Goal: Task Accomplishment & Management: Complete application form

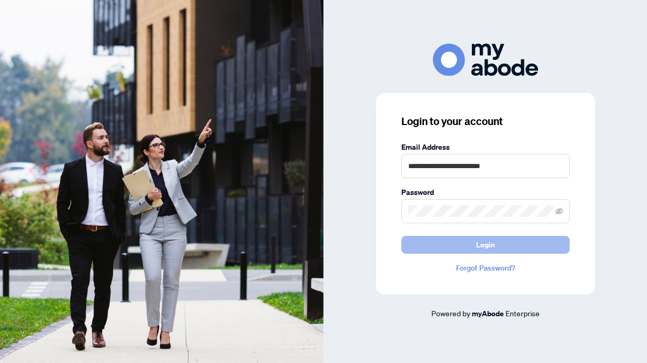
click at [468, 242] on button "Login" at bounding box center [485, 245] width 168 height 18
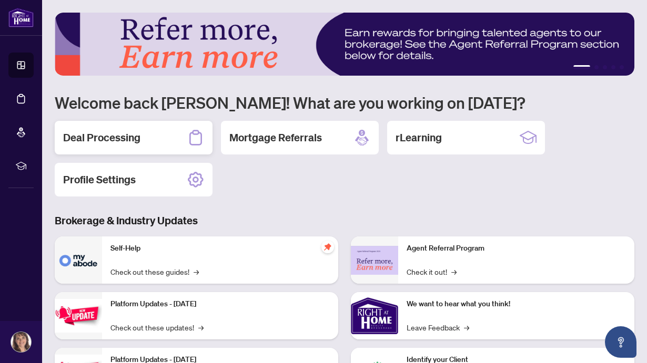
click at [119, 135] on h2 "Deal Processing" at bounding box center [101, 137] width 77 height 15
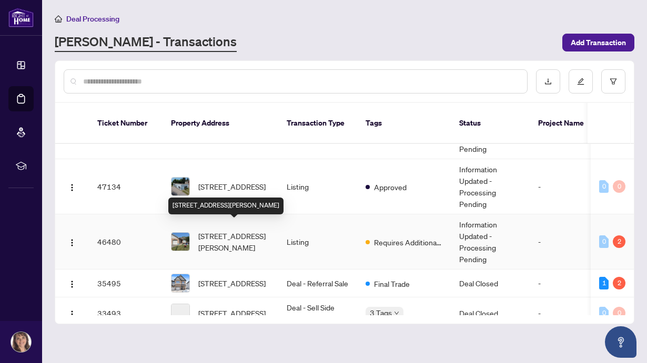
scroll to position [216, 0]
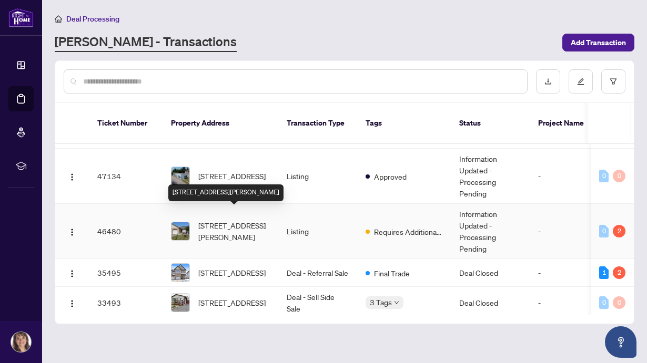
click at [212, 220] on span "[STREET_ADDRESS][PERSON_NAME]" at bounding box center [233, 231] width 71 height 23
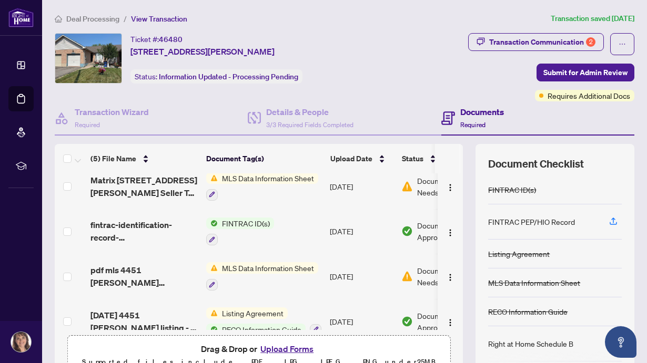
scroll to position [59, 0]
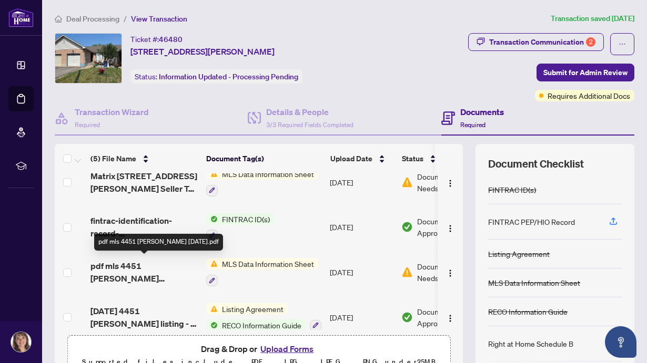
click at [159, 263] on span "pdf mls 4451 [PERSON_NAME] [DATE].pdf" at bounding box center [143, 272] width 107 height 25
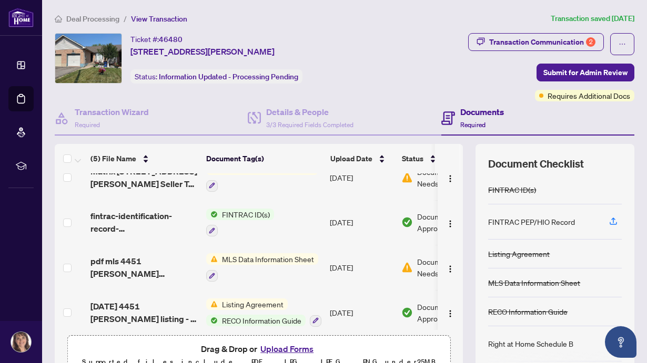
scroll to position [70, 0]
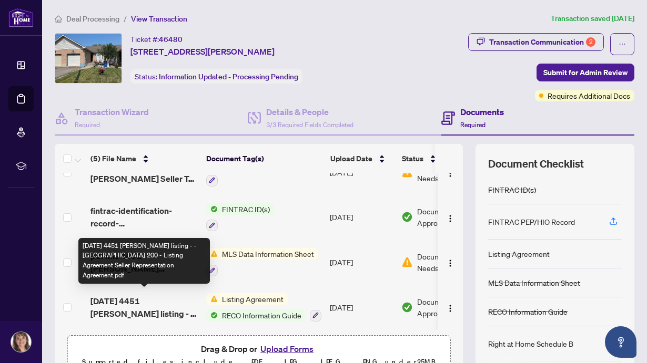
click at [174, 295] on span "[DATE] 4451 [PERSON_NAME] listing - - [GEOGRAPHIC_DATA] 200 - Listing Agreement…" at bounding box center [143, 307] width 107 height 25
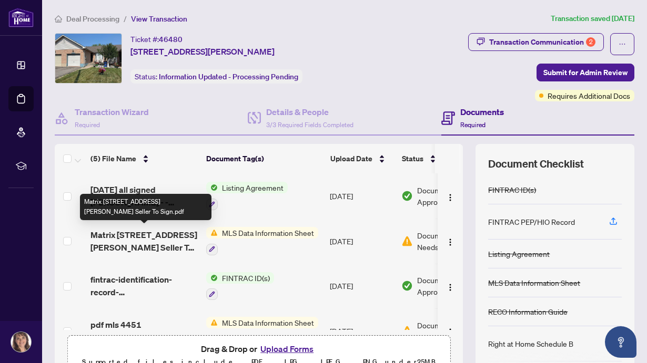
click at [146, 231] on span "Matrix [STREET_ADDRESS][PERSON_NAME] Seller To Sign.pdf" at bounding box center [143, 241] width 107 height 25
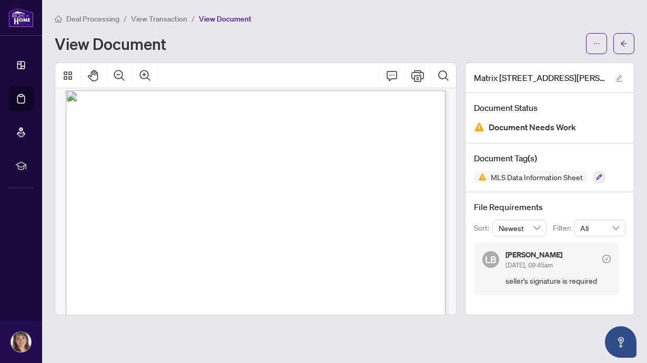
scroll to position [5, 0]
drag, startPoint x: 384, startPoint y: 148, endPoint x: 408, endPoint y: 147, distance: 23.7
click at [290, 94] on span "Listing ID: 40756676" at bounding box center [290, 94] width 0 height 0
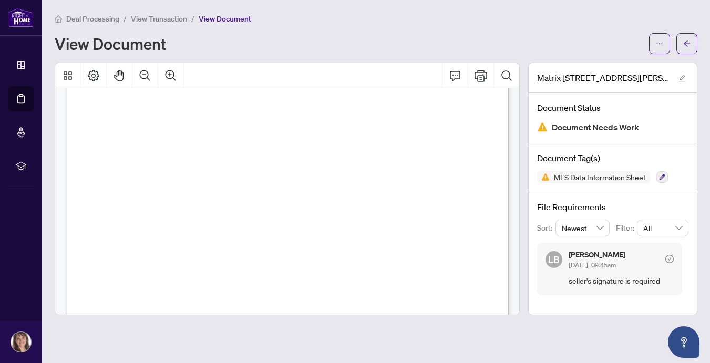
scroll to position [0, 0]
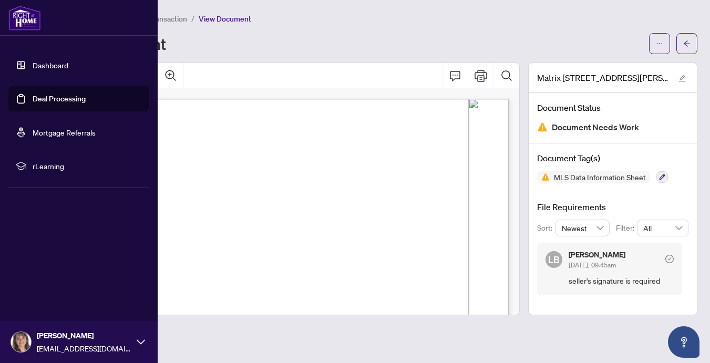
click at [33, 63] on link "Dashboard" at bounding box center [51, 64] width 36 height 9
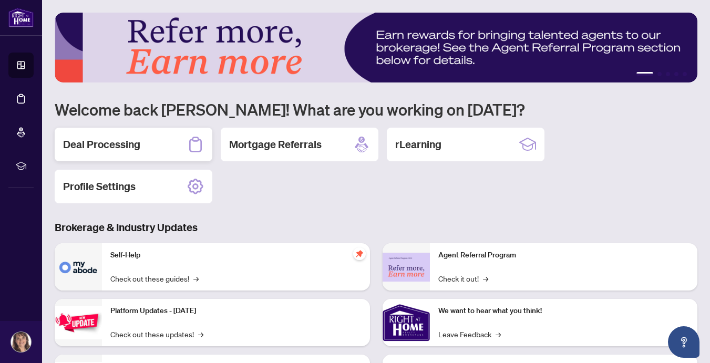
click at [132, 142] on h2 "Deal Processing" at bounding box center [101, 144] width 77 height 15
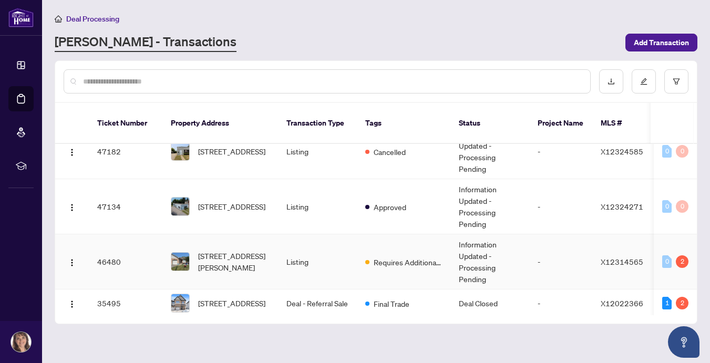
scroll to position [208, 0]
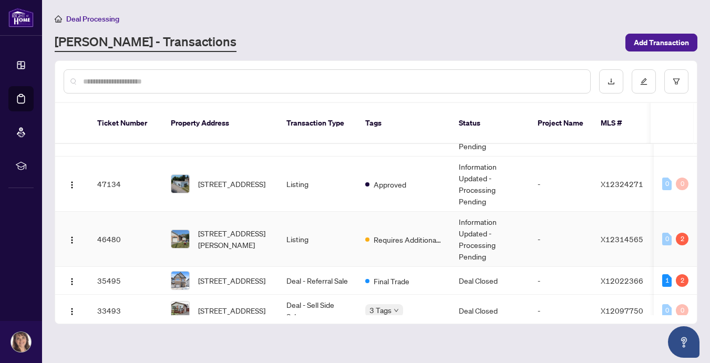
click at [171, 230] on img at bounding box center [180, 239] width 18 height 18
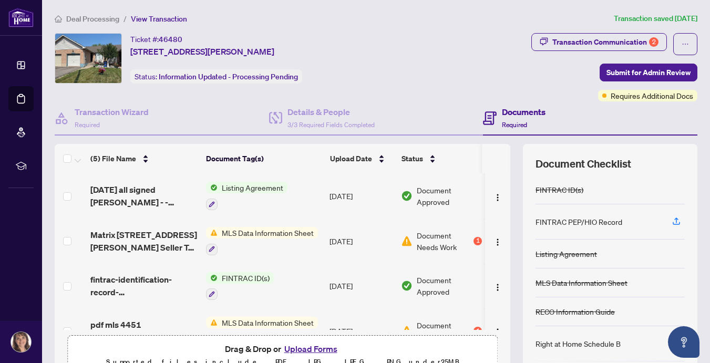
click at [226, 230] on span "MLS Data Information Sheet" at bounding box center [268, 233] width 100 height 12
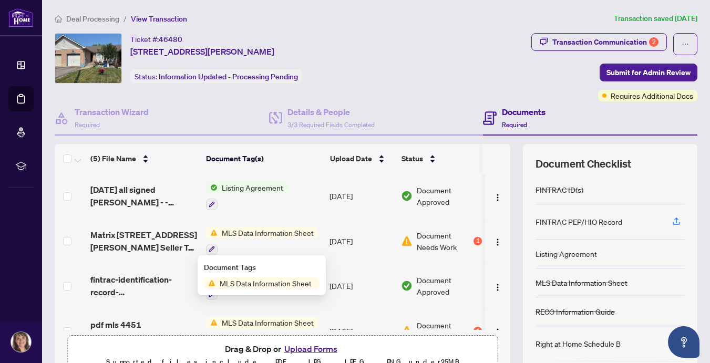
scroll to position [0, 5]
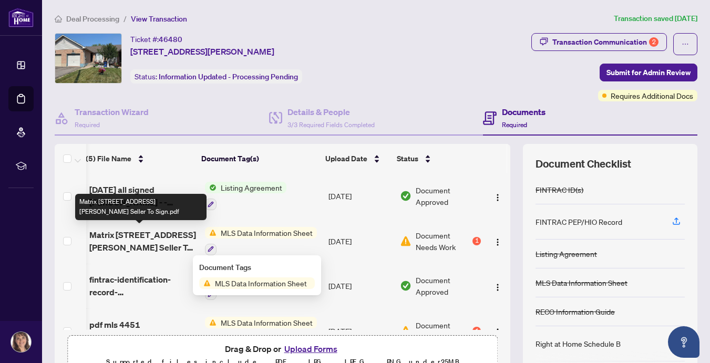
click at [102, 233] on span "Matrix [STREET_ADDRESS][PERSON_NAME] Seller To Sign.pdf" at bounding box center [142, 241] width 107 height 25
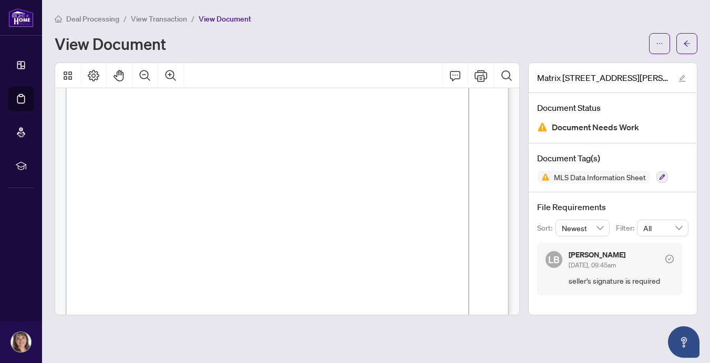
scroll to position [663, 0]
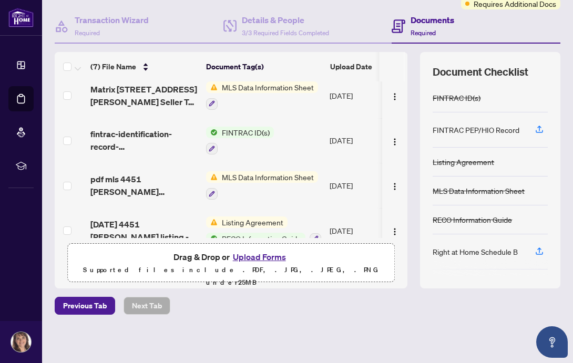
scroll to position [154, 0]
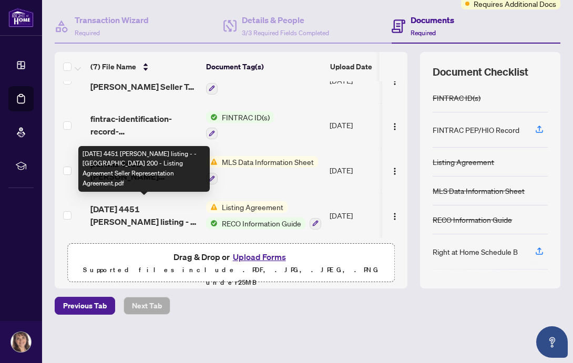
click at [159, 206] on span "[DATE] 4451 [PERSON_NAME] listing - - [GEOGRAPHIC_DATA] 200 - Listing Agreement…" at bounding box center [143, 215] width 107 height 25
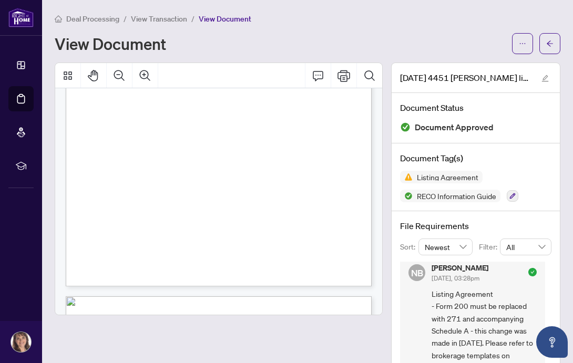
scroll to position [229, 0]
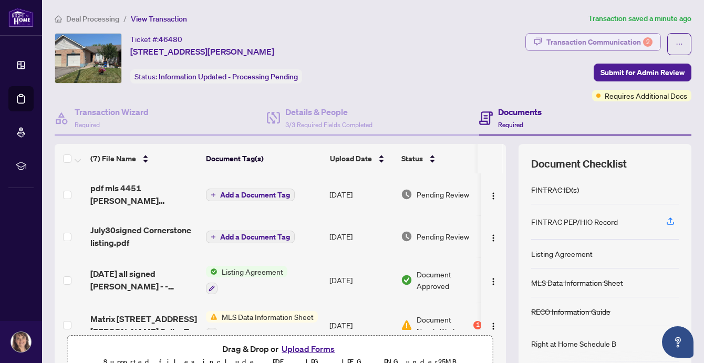
click at [626, 39] on div "Transaction Communication 2" at bounding box center [600, 42] width 106 height 17
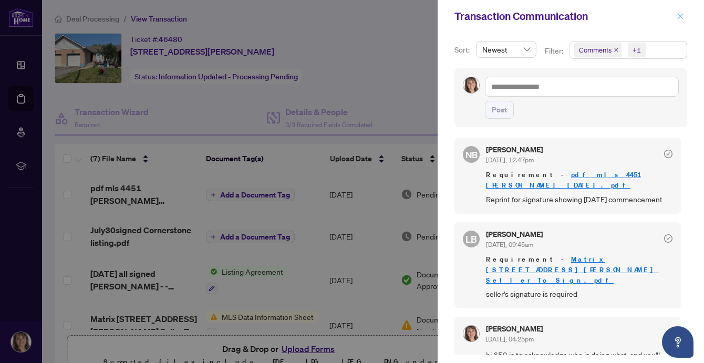
click at [646, 14] on icon "close" at bounding box center [680, 16] width 7 height 7
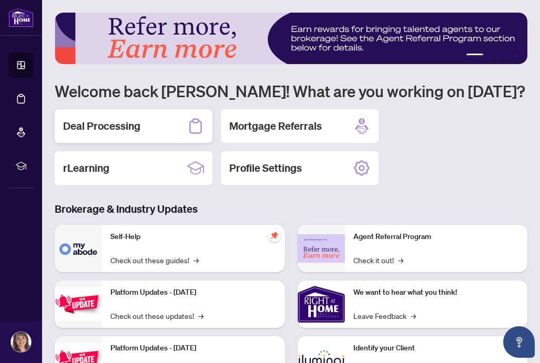
click at [139, 129] on h2 "Deal Processing" at bounding box center [101, 126] width 77 height 15
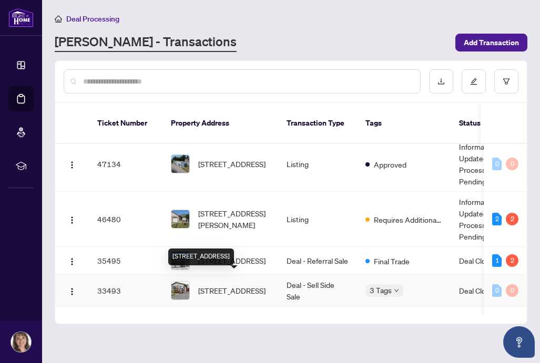
scroll to position [230, 0]
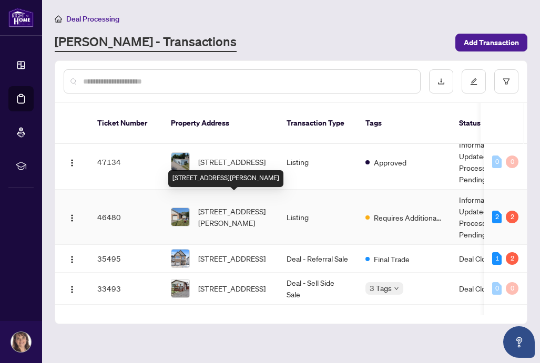
click at [227, 206] on span "[STREET_ADDRESS][PERSON_NAME]" at bounding box center [233, 217] width 71 height 23
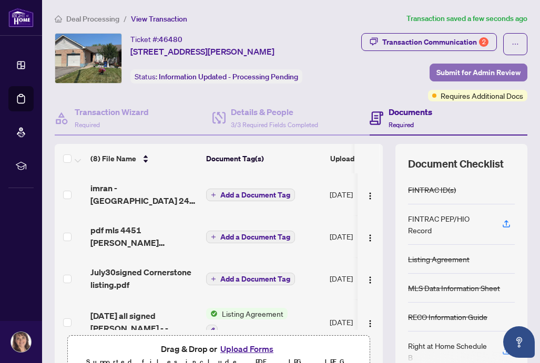
click at [468, 70] on span "Submit for Admin Review" at bounding box center [478, 72] width 84 height 17
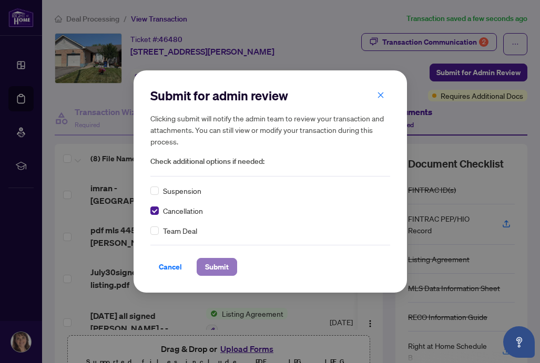
click at [212, 264] on span "Submit" at bounding box center [217, 267] width 24 height 17
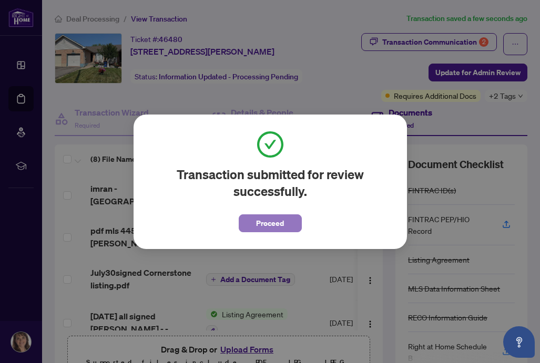
click at [268, 220] on span "Proceed" at bounding box center [270, 223] width 28 height 17
